Goal: Answer question/provide support: Share knowledge or assist other users

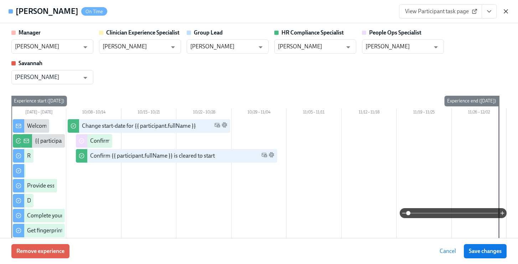
click at [509, 9] on icon "button" at bounding box center [505, 11] width 7 height 7
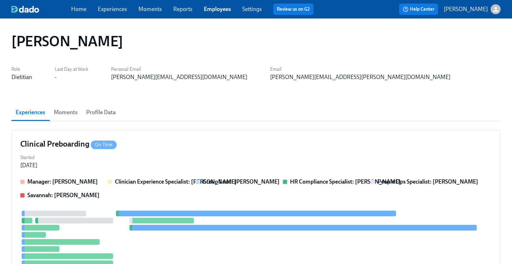
click at [221, 7] on link "Employees" at bounding box center [217, 9] width 27 height 7
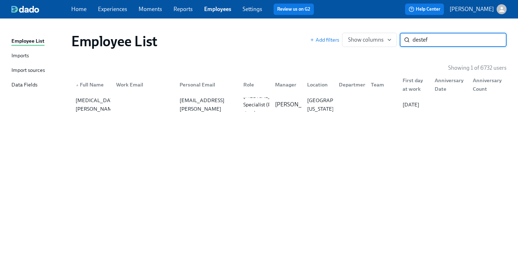
type input "destef"
click at [288, 101] on p "[PERSON_NAME]" at bounding box center [297, 105] width 44 height 8
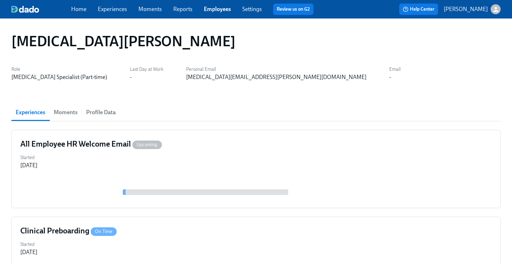
scroll to position [112, 0]
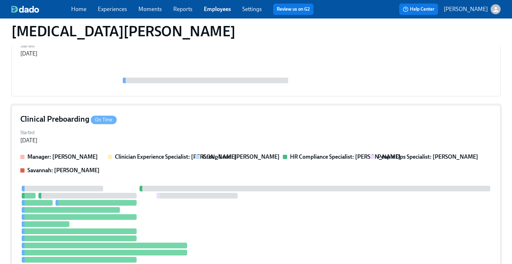
click at [270, 115] on div "Clinical Preboarding On Time" at bounding box center [256, 119] width 472 height 11
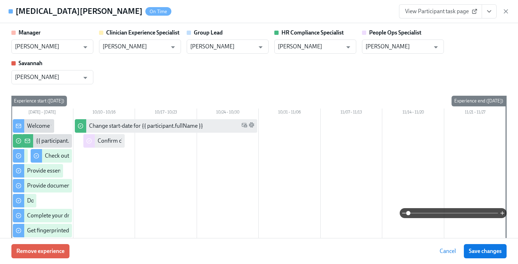
click at [492, 11] on icon "View task page" at bounding box center [488, 11] width 7 height 7
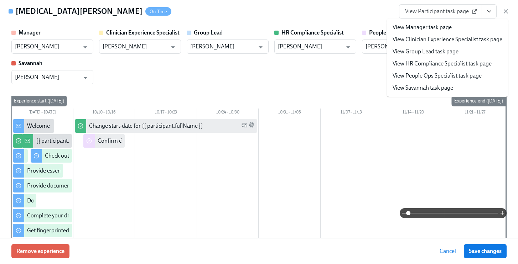
click at [460, 76] on link "View People Ops Specialist task page" at bounding box center [436, 76] width 89 height 8
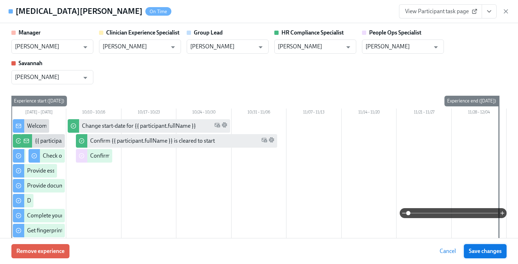
click at [495, 256] on button "Save changes" at bounding box center [485, 251] width 43 height 14
click at [506, 9] on icon "button" at bounding box center [505, 11] width 7 height 7
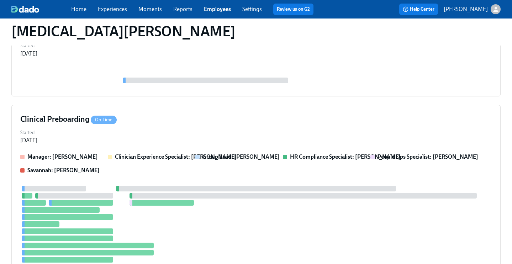
click at [211, 9] on link "Employees" at bounding box center [217, 9] width 27 height 7
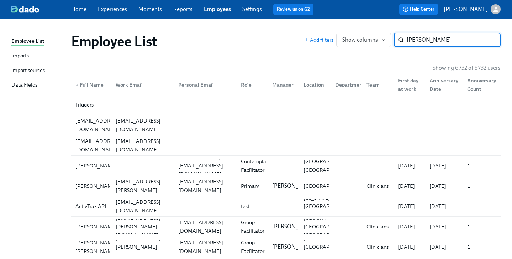
type input "[PERSON_NAME]"
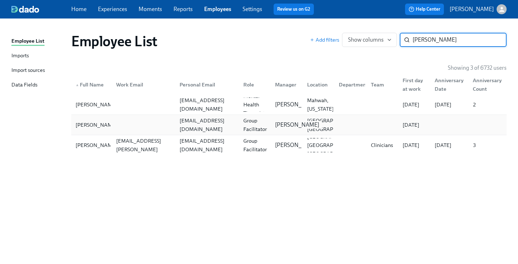
click at [288, 121] on p "[PERSON_NAME]" at bounding box center [297, 125] width 44 height 8
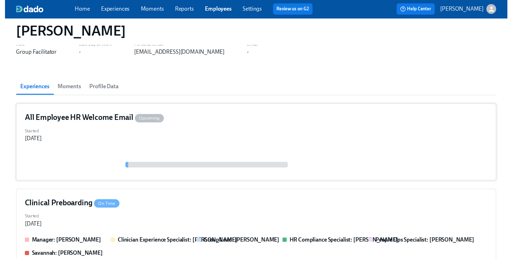
scroll to position [59, 0]
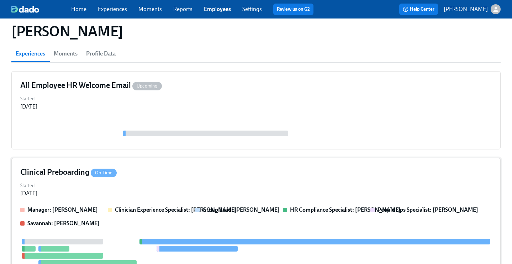
click at [318, 165] on div "Clinical Preboarding On Time Started [DATE] Manager: [PERSON_NAME] Clinician Ex…" at bounding box center [256, 257] width 490 height 199
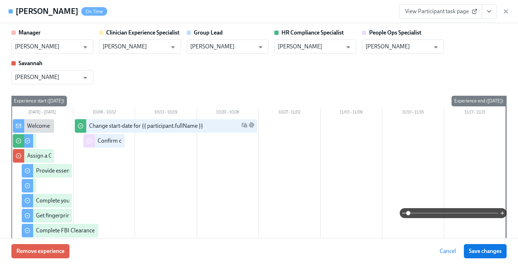
click at [490, 11] on icon "View task page" at bounding box center [489, 12] width 4 height 2
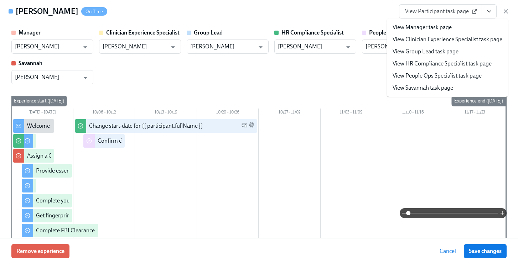
click at [443, 76] on link "View People Ops Specialist task page" at bounding box center [436, 76] width 89 height 8
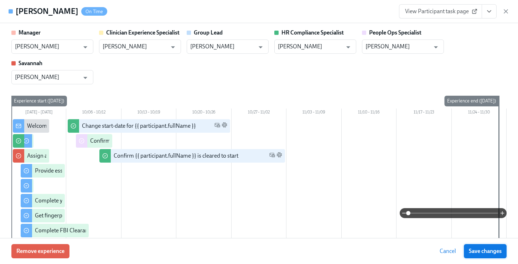
click at [473, 246] on button "Save changes" at bounding box center [485, 251] width 43 height 14
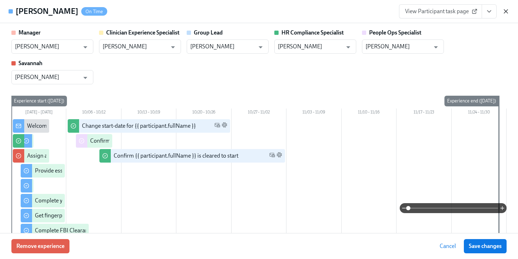
click at [506, 12] on icon "button" at bounding box center [505, 11] width 7 height 7
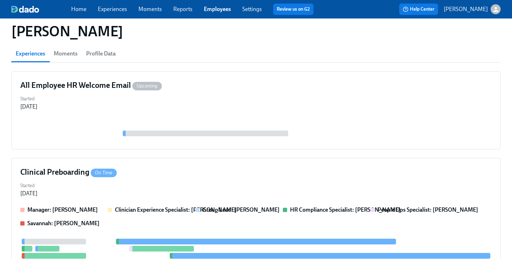
click at [211, 10] on link "Employees" at bounding box center [217, 9] width 27 height 7
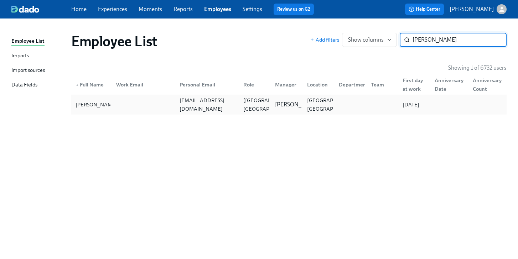
type input "[PERSON_NAME]"
click at [215, 107] on div "[EMAIL_ADDRESS][DOMAIN_NAME]" at bounding box center [207, 104] width 61 height 17
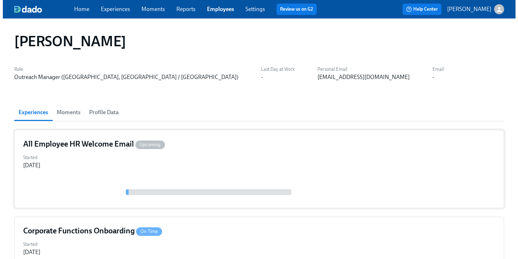
scroll to position [93, 0]
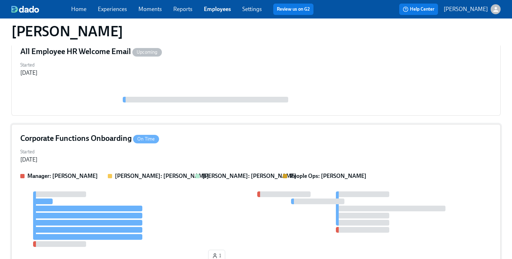
click at [222, 145] on div "Corporate Functions Onboarding On Time Started [DATE] Manager: [PERSON_NAME] [P…" at bounding box center [256, 199] width 490 height 150
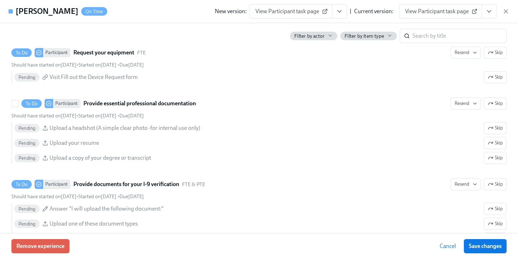
scroll to position [385, 0]
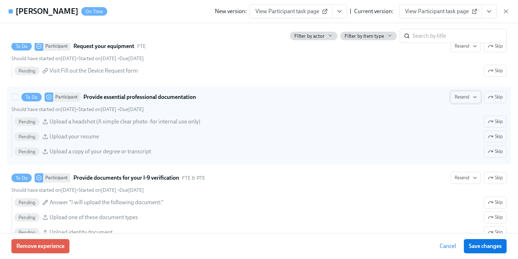
click at [465, 99] on span "Resend" at bounding box center [465, 97] width 22 height 7
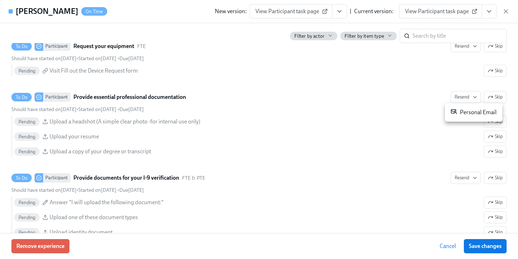
click at [461, 112] on div "Personal Email" at bounding box center [474, 112] width 46 height 9
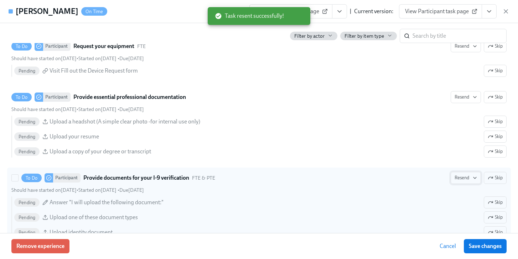
click at [459, 174] on button "Resend" at bounding box center [466, 178] width 30 height 12
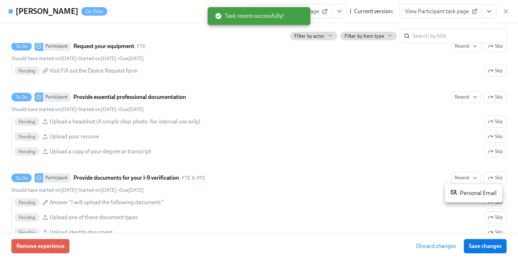
click at [457, 191] on icon at bounding box center [454, 192] width 6 height 6
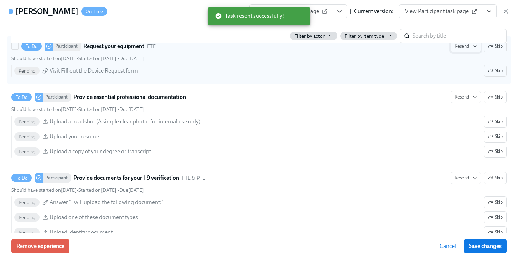
click at [462, 48] on span "Resend" at bounding box center [465, 46] width 22 height 7
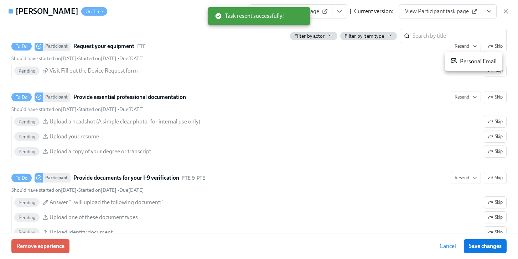
click at [465, 62] on div "Personal Email" at bounding box center [474, 61] width 46 height 9
click at [478, 246] on span "Save changes" at bounding box center [485, 246] width 33 height 7
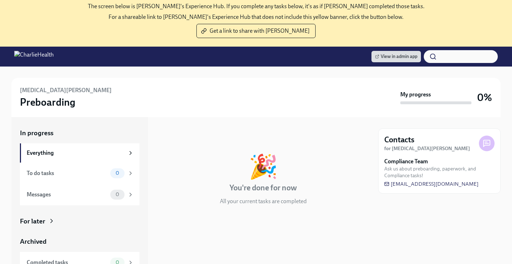
scroll to position [34, 0]
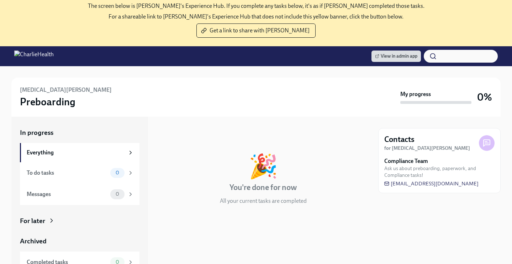
click at [53, 223] on icon at bounding box center [51, 220] width 7 height 7
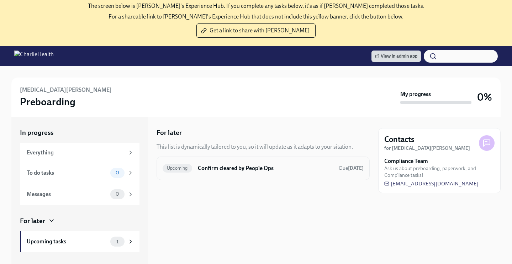
click at [250, 170] on h6 "Confirm cleared by People Ops" at bounding box center [266, 169] width 136 height 8
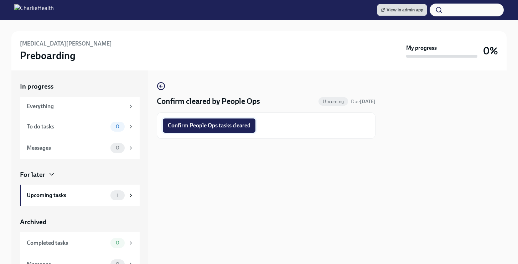
click at [234, 129] on span "Confirm People Ops tasks cleared" at bounding box center [209, 125] width 83 height 7
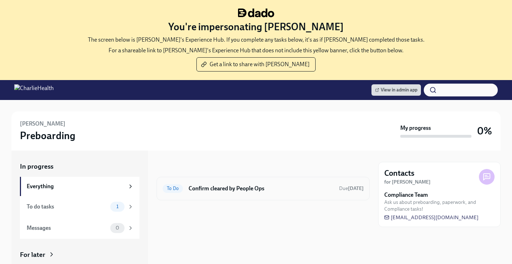
click at [270, 188] on h6 "Confirm cleared by People Ops" at bounding box center [261, 189] width 145 height 8
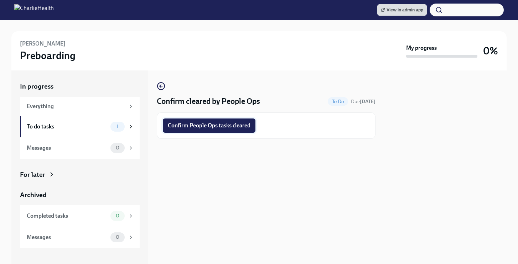
click at [243, 123] on span "Confirm People Ops tasks cleared" at bounding box center [209, 125] width 83 height 7
